Goal: Task Accomplishment & Management: Manage account settings

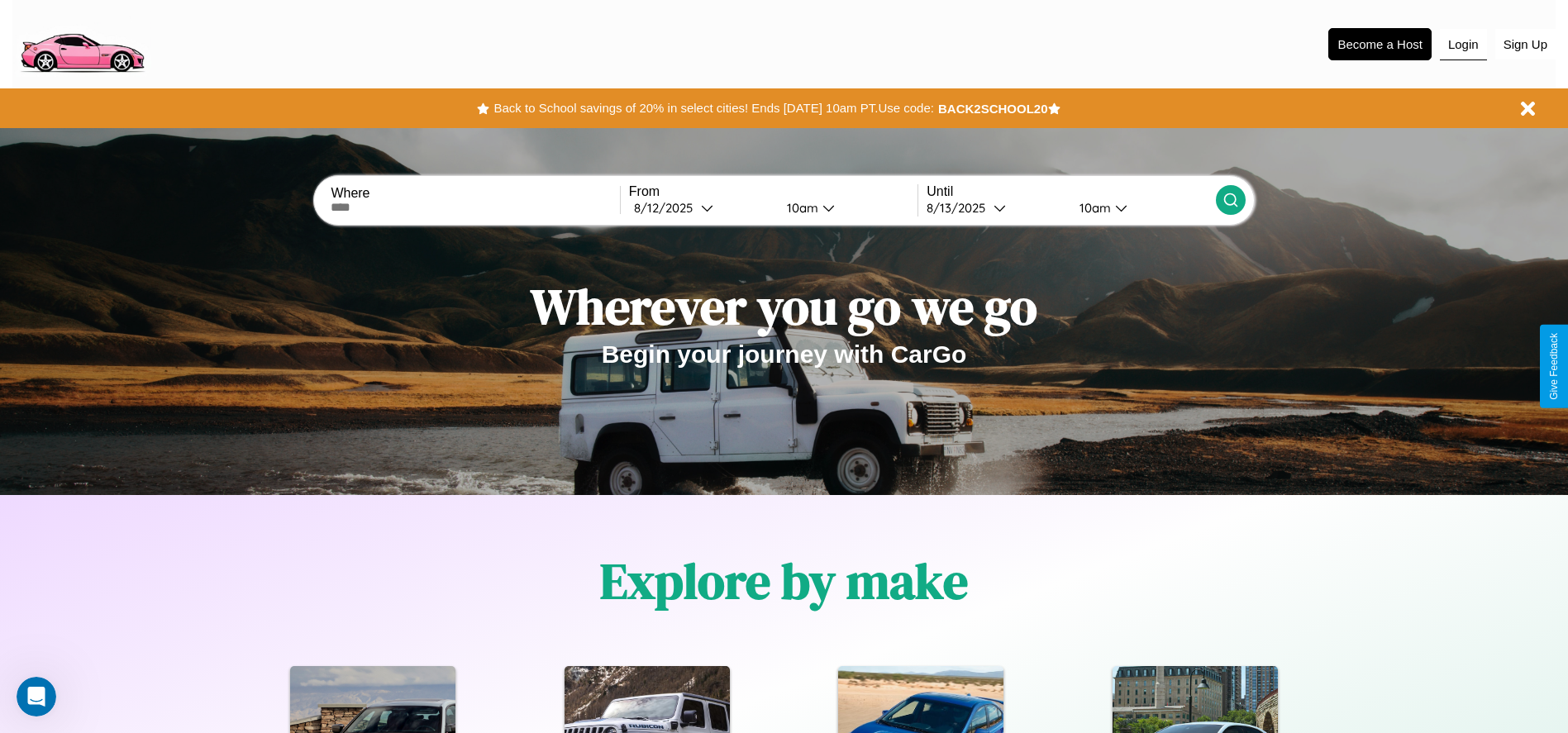
click at [1463, 44] on button "Login" at bounding box center [1464, 45] width 47 height 32
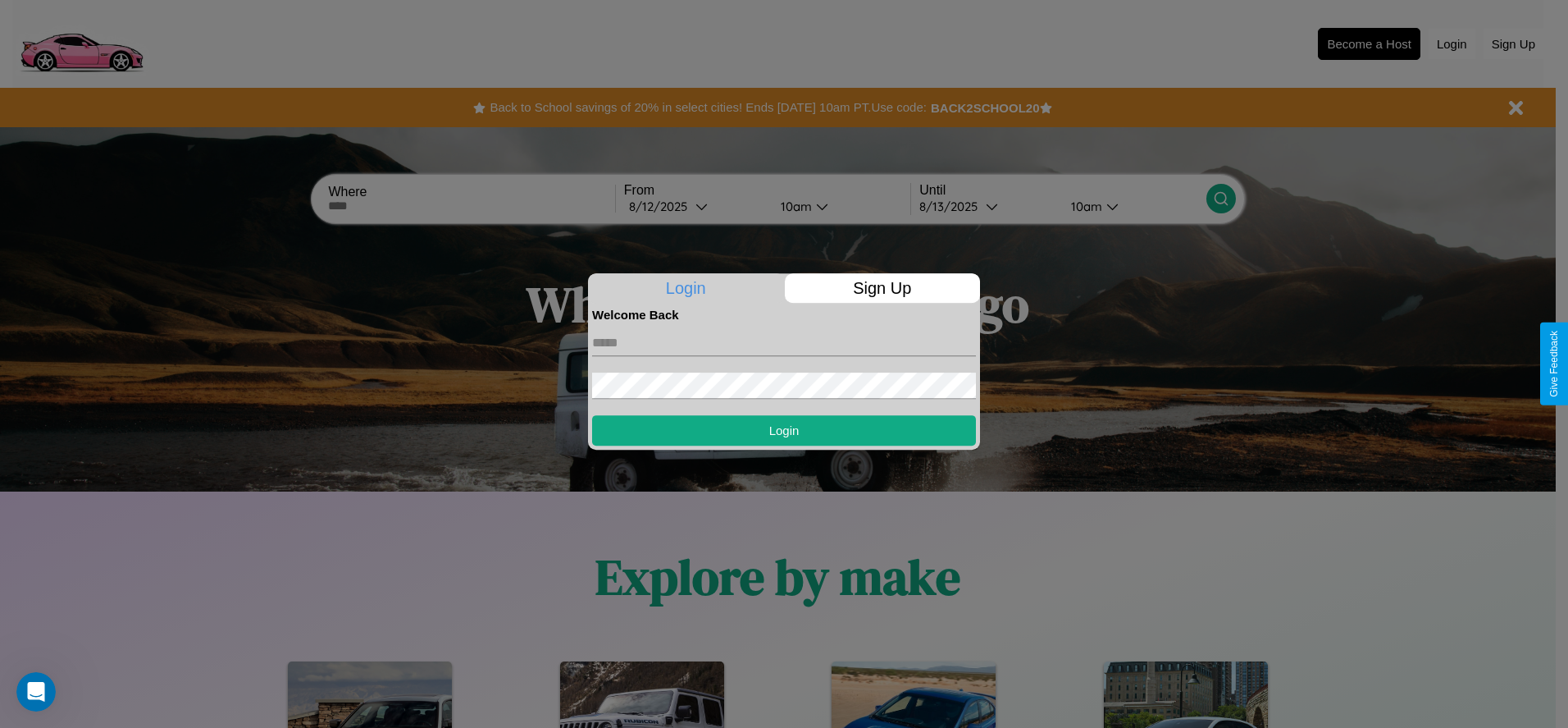
click at [784, 342] on input "text" at bounding box center [784, 343] width 384 height 26
type input "**********"
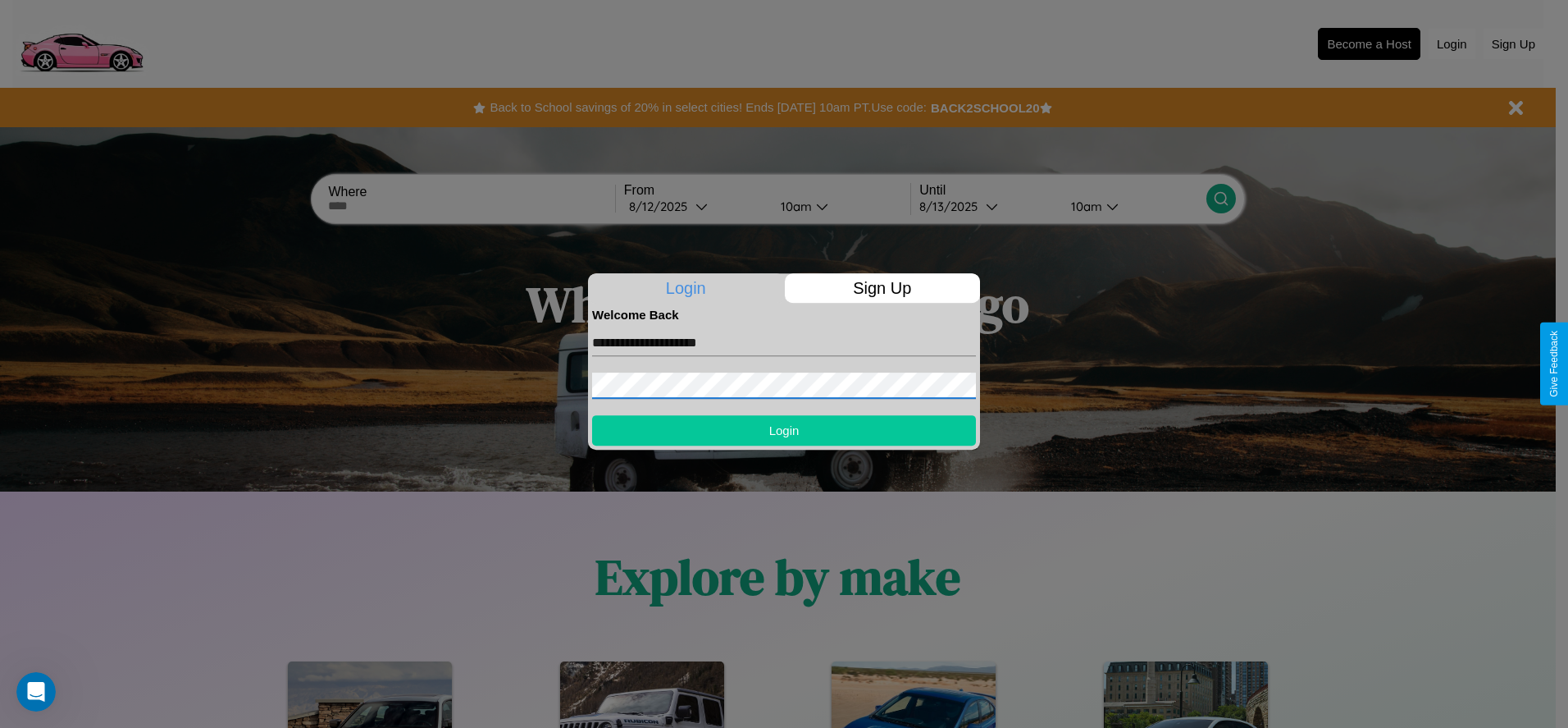
click at [784, 430] on button "Login" at bounding box center [784, 430] width 384 height 31
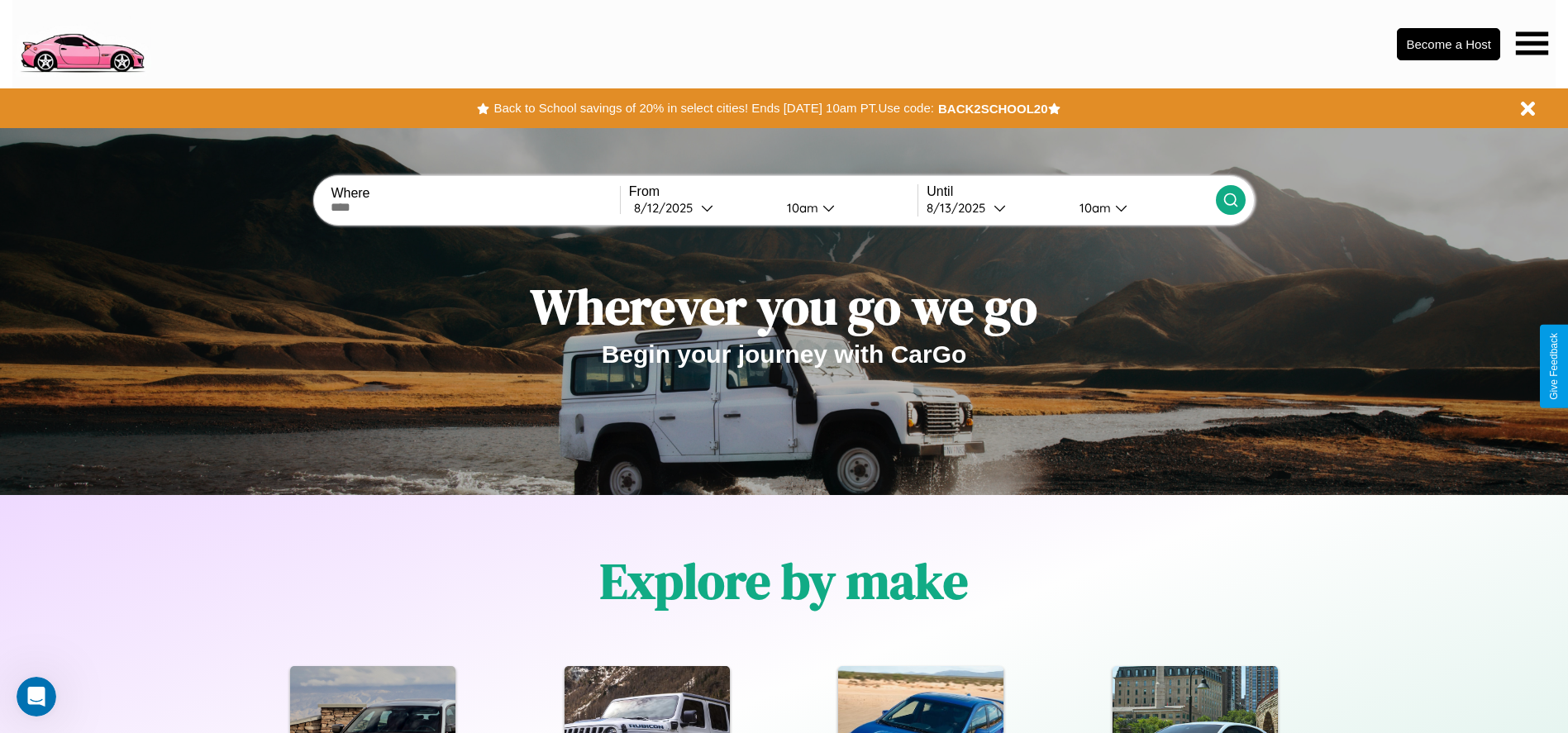
click at [1532, 43] on icon at bounding box center [1532, 43] width 33 height 23
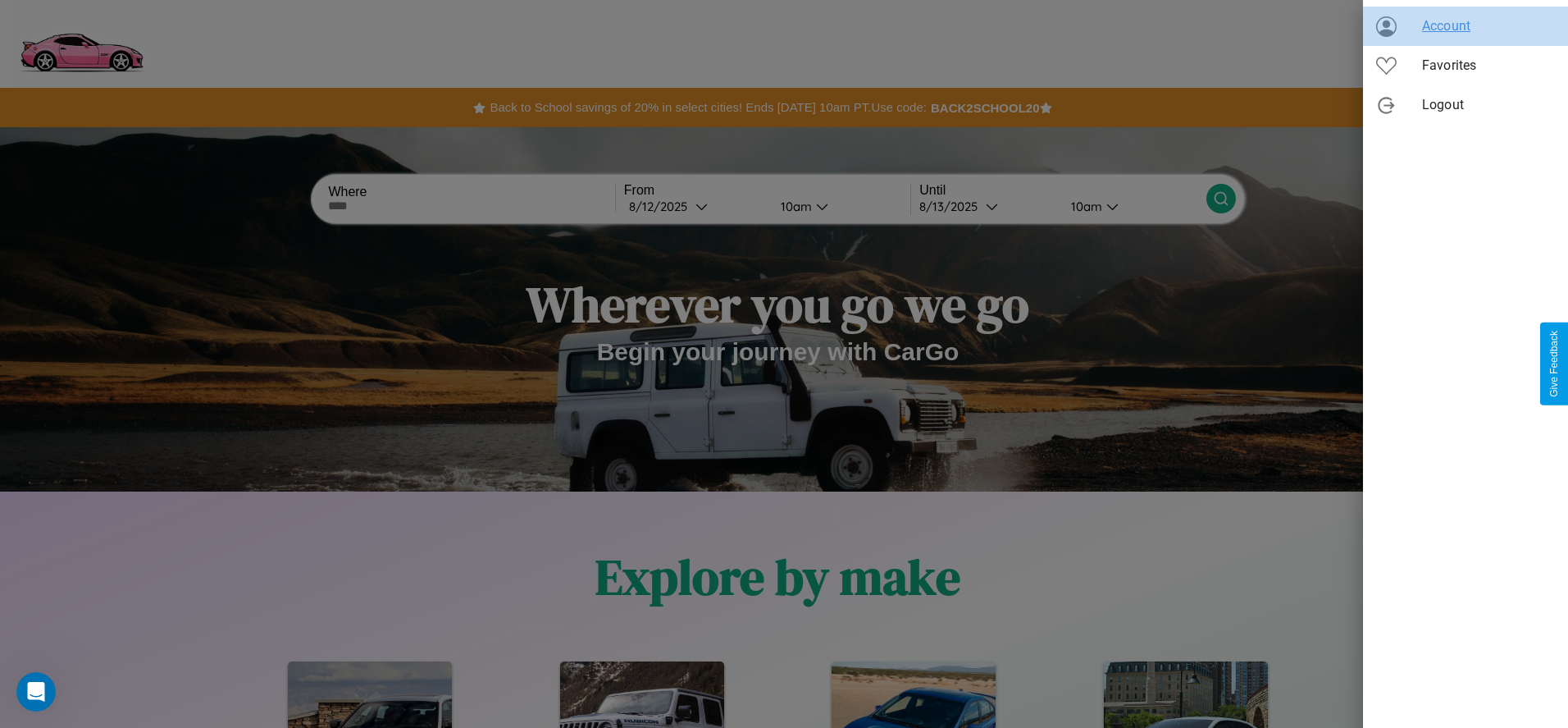
click at [1466, 26] on span "Account" at bounding box center [1489, 26] width 133 height 20
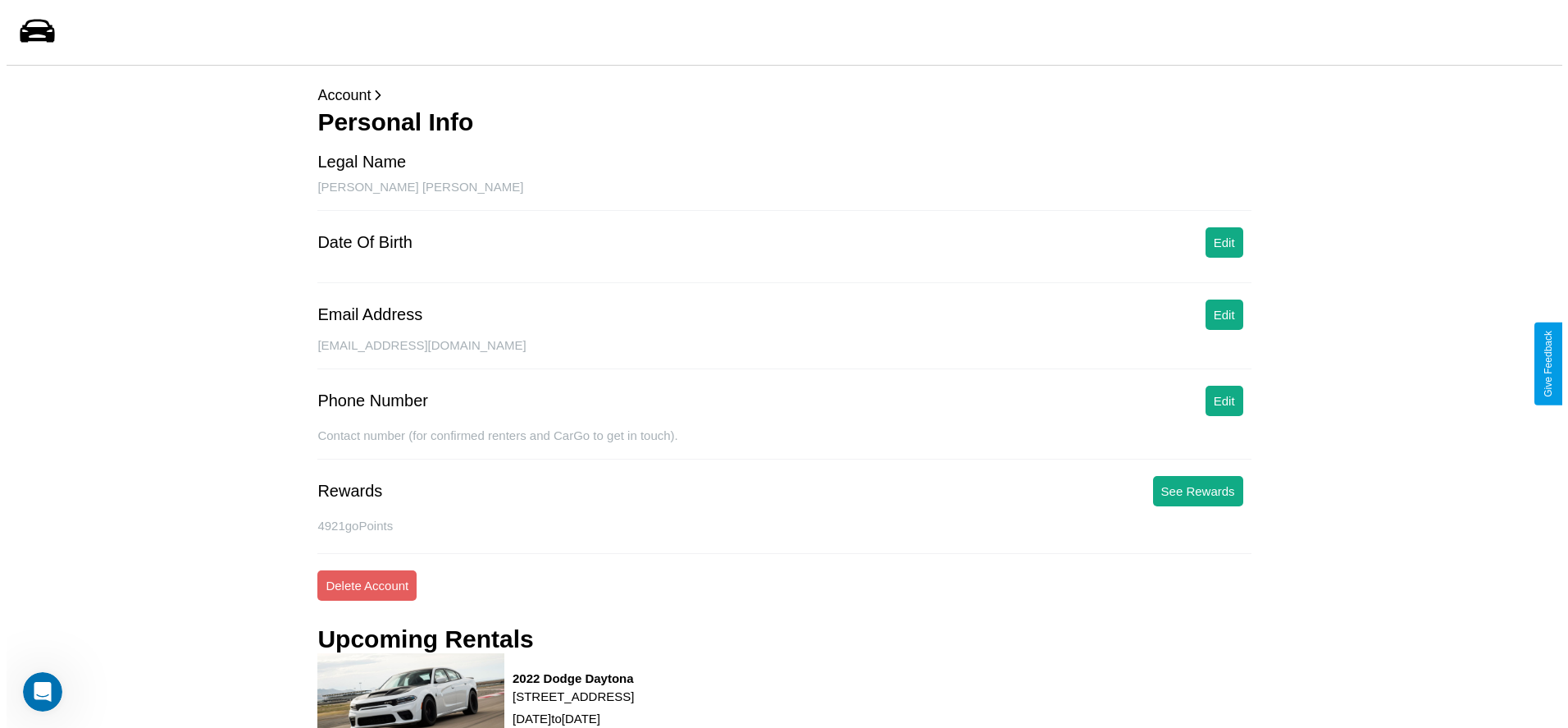
scroll to position [222, 0]
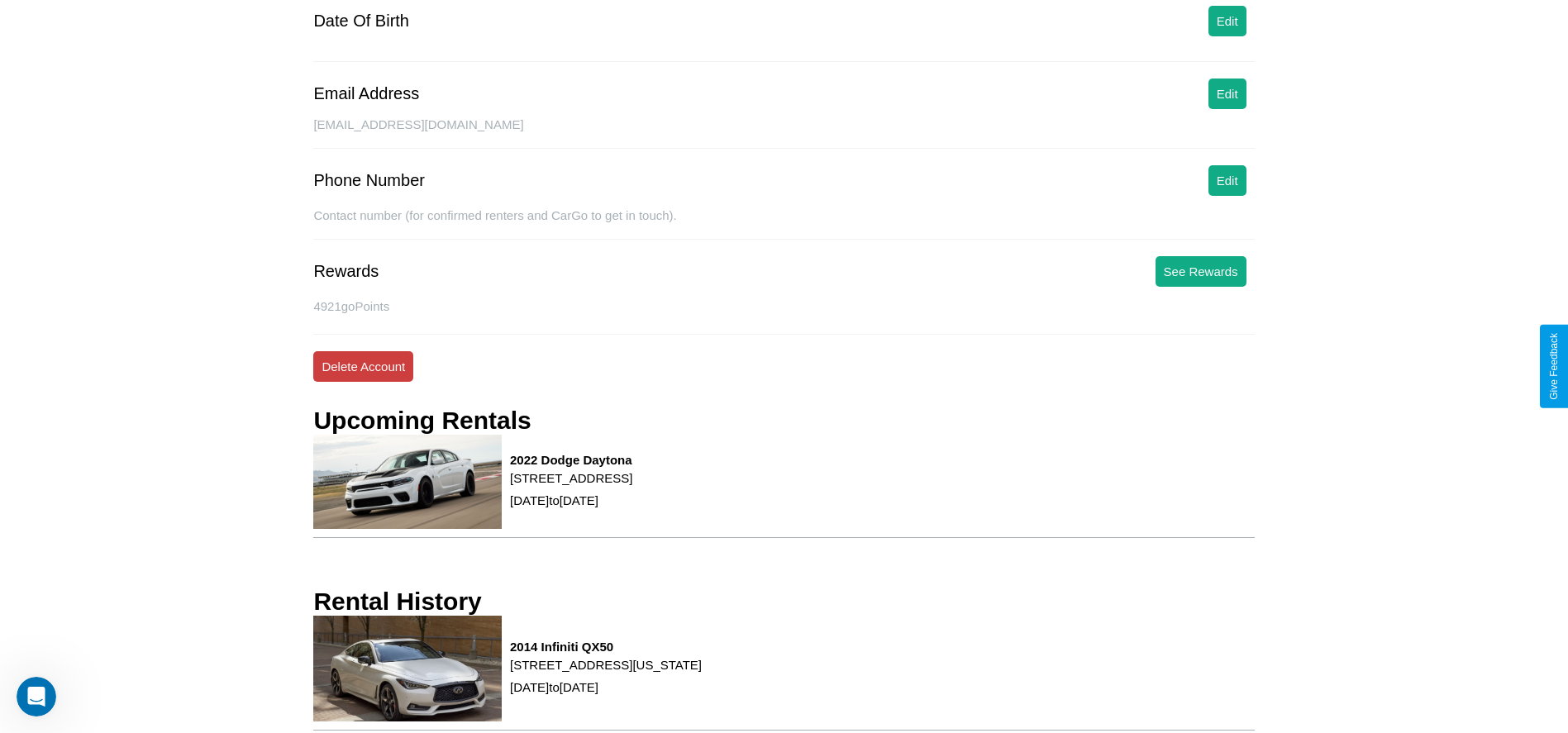
click at [363, 366] on button "Delete Account" at bounding box center [363, 366] width 100 height 31
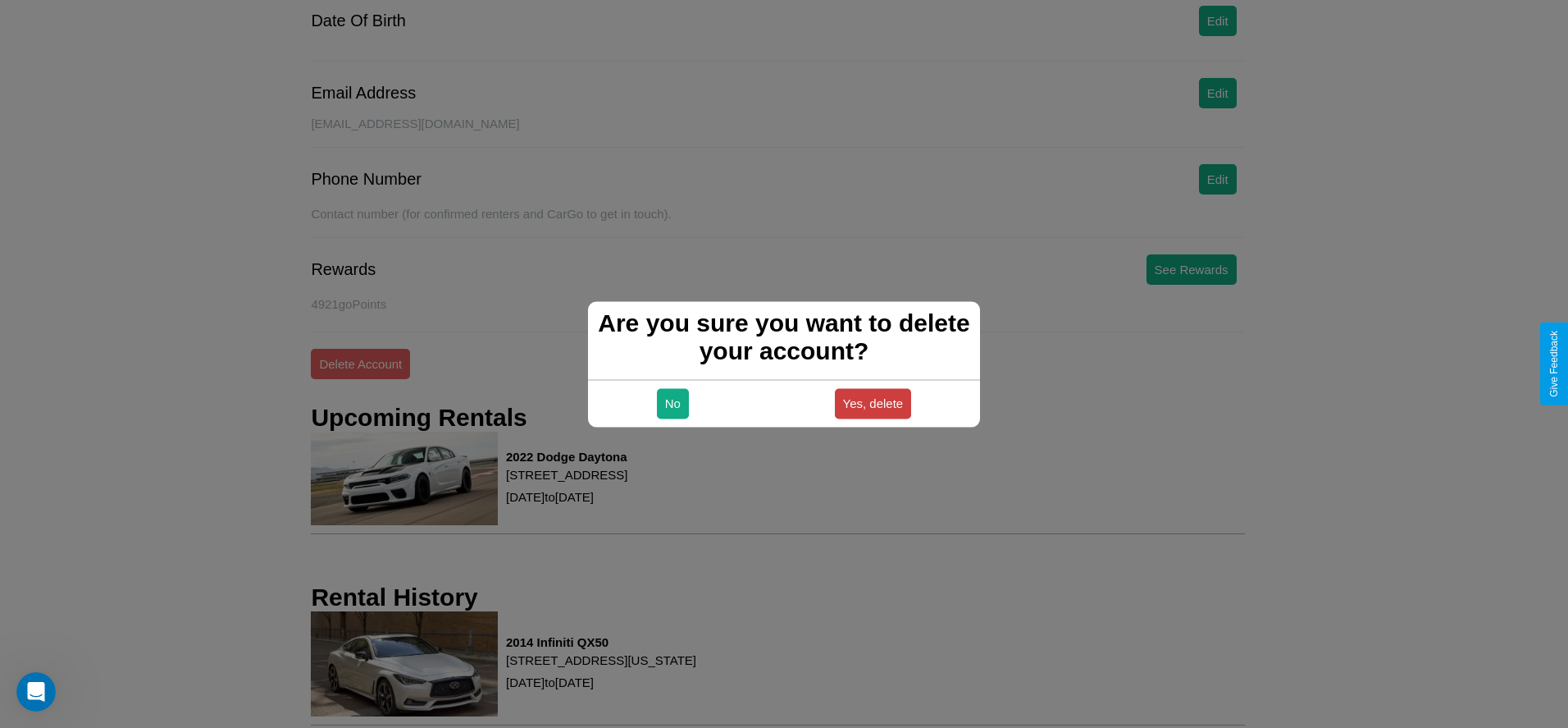
click at [873, 403] on button "Yes, delete" at bounding box center [873, 403] width 77 height 31
